Goal: Information Seeking & Learning: Learn about a topic

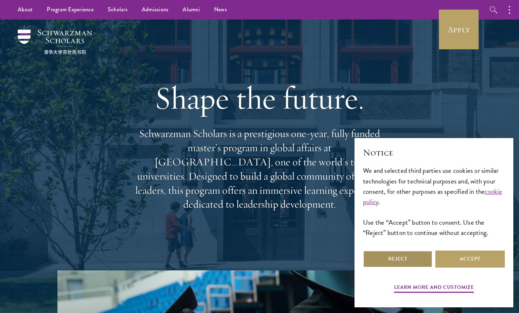
click at [414, 255] on button "Reject" at bounding box center [398, 258] width 70 height 17
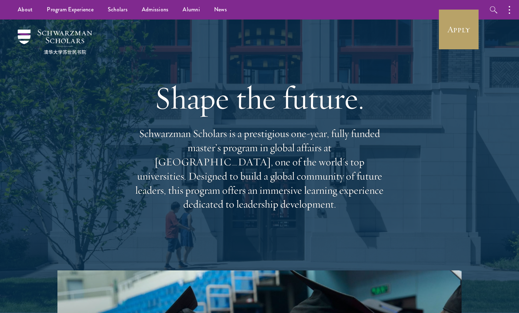
click at [416, 255] on div "Shape the future. Schwarzman Scholars is a prestigious one-year, fully funded m…" at bounding box center [259, 145] width 448 height 251
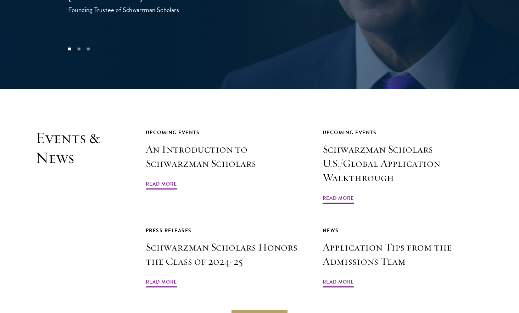
scroll to position [1640, 0]
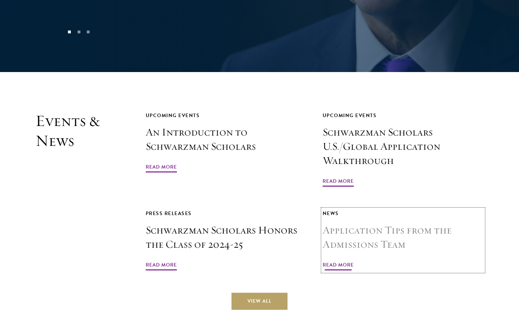
click at [394, 223] on h3 "Application Tips from the Admissions Team" at bounding box center [403, 237] width 161 height 28
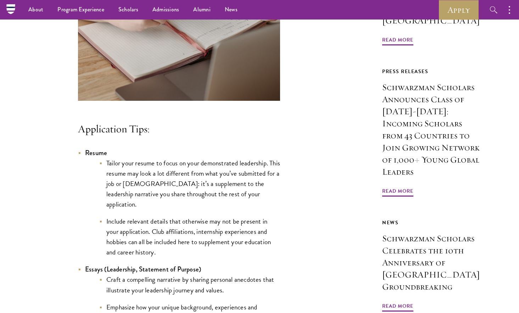
scroll to position [519, 0]
